Goal: Find specific page/section: Find specific page/section

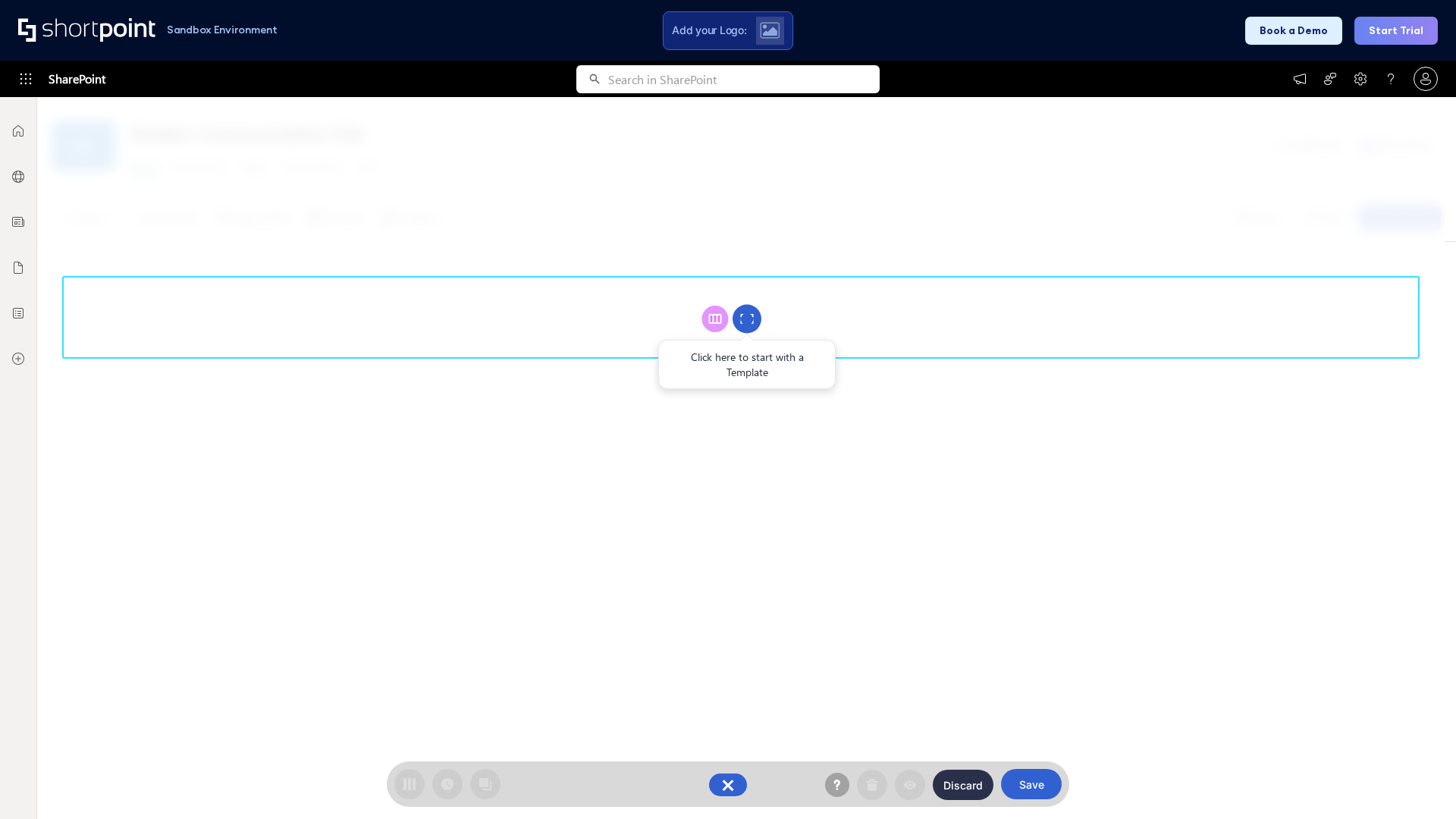
click at [747, 318] on circle at bounding box center [747, 319] width 29 height 29
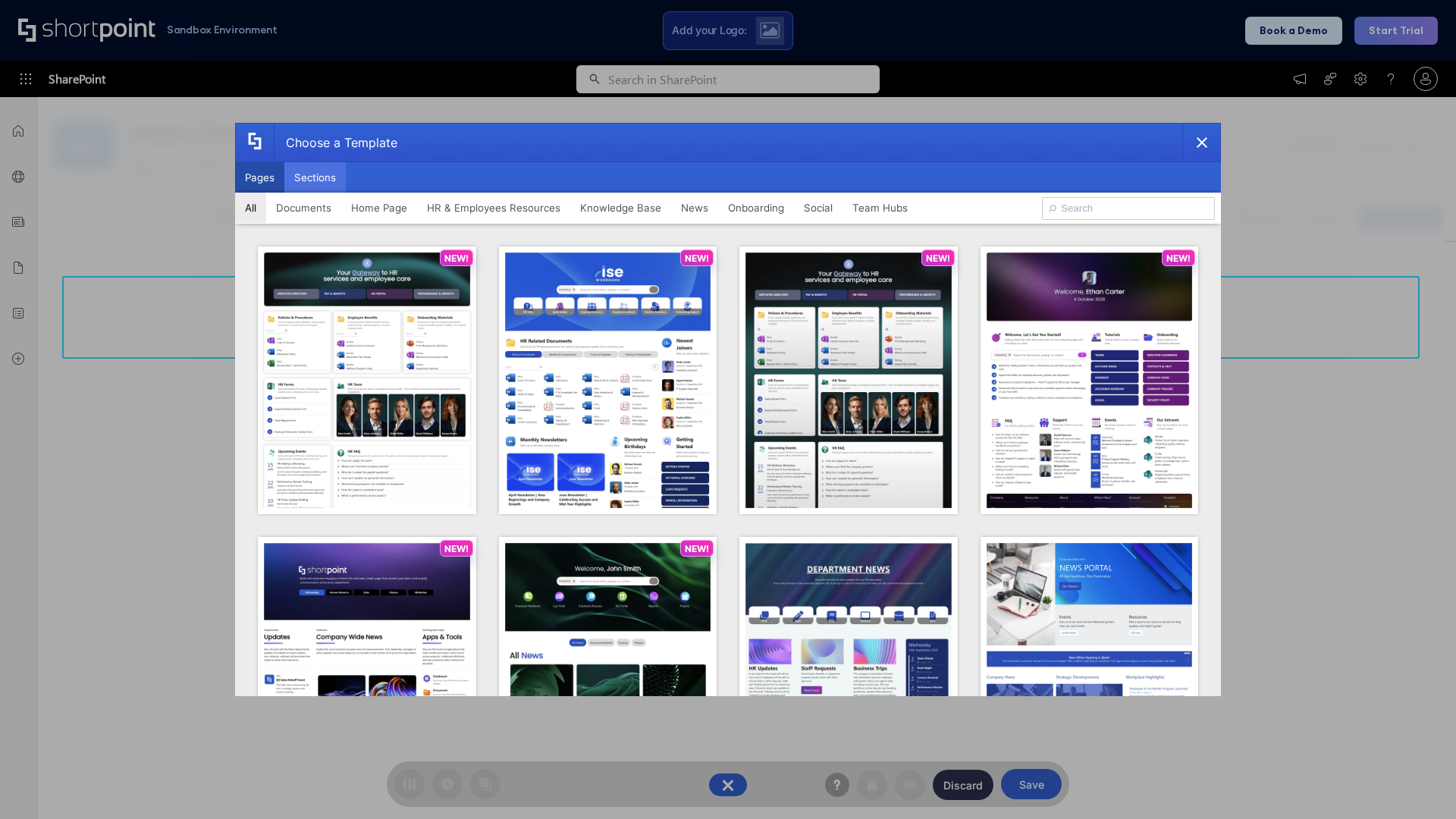
click at [315, 178] on button "Sections" at bounding box center [315, 177] width 62 height 30
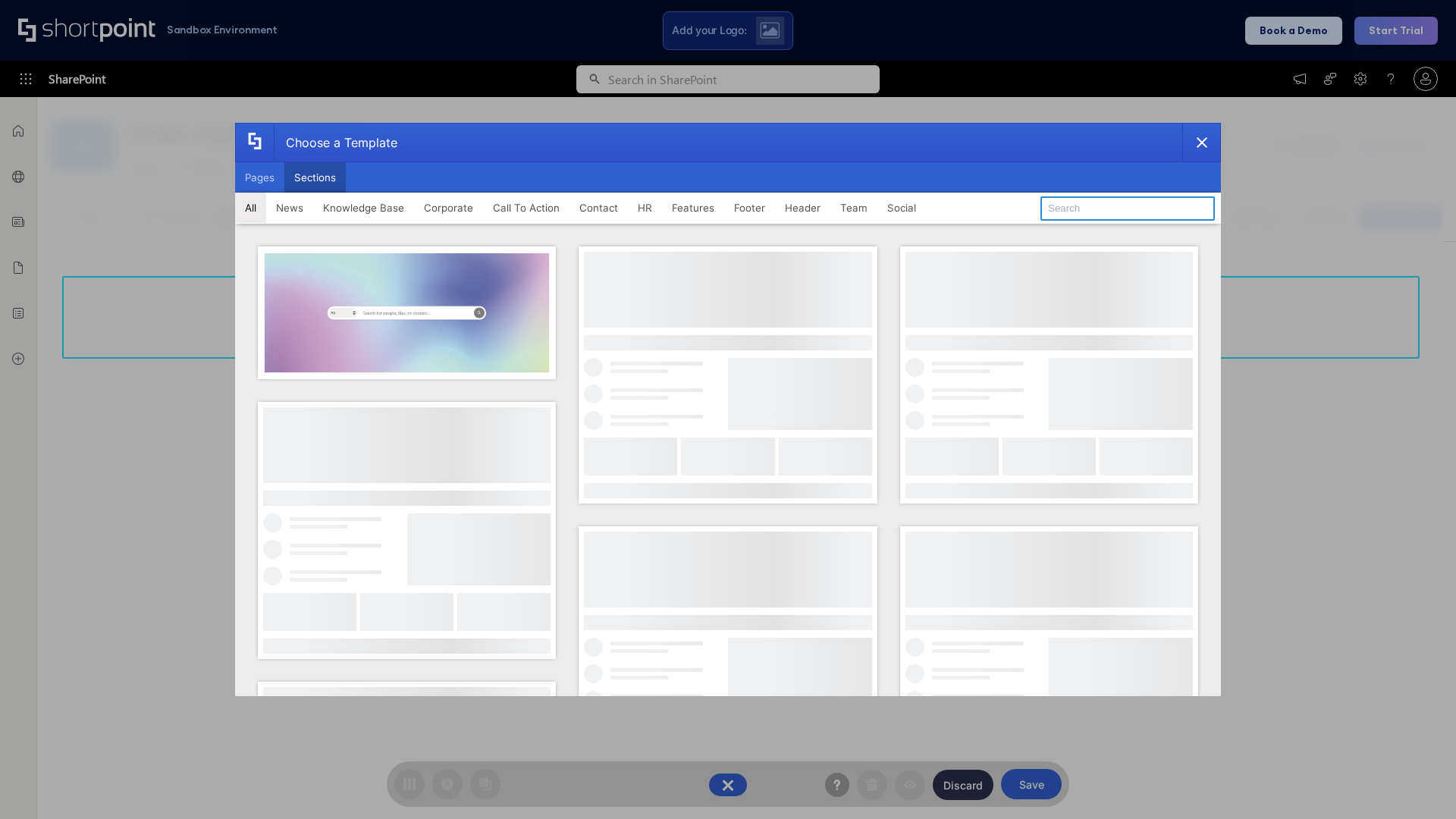
type input "Articles"
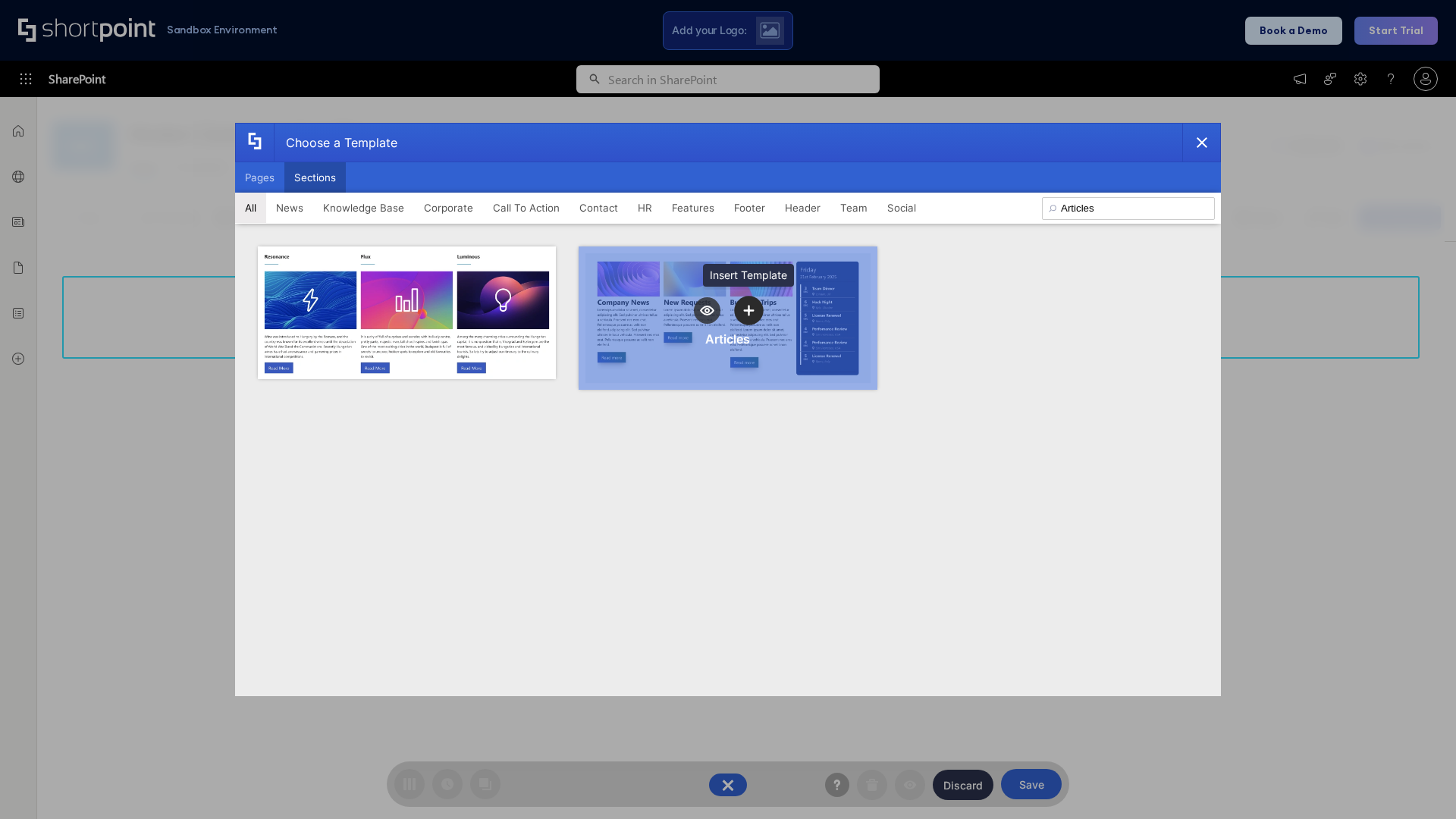
click at [749, 310] on icon "template selector" at bounding box center [749, 310] width 10 height 10
